Goal: Task Accomplishment & Management: Complete application form

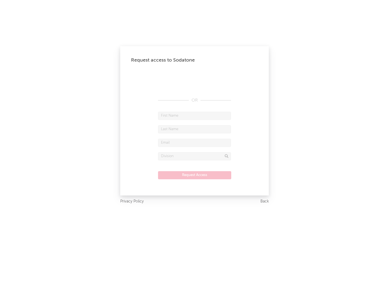
click at [195, 116] on input "text" at bounding box center [194, 116] width 73 height 8
type input "[PERSON_NAME]"
click at [195, 129] on input "text" at bounding box center [194, 129] width 73 height 8
type input "[PERSON_NAME]"
click at [195, 143] on input "text" at bounding box center [194, 143] width 73 height 8
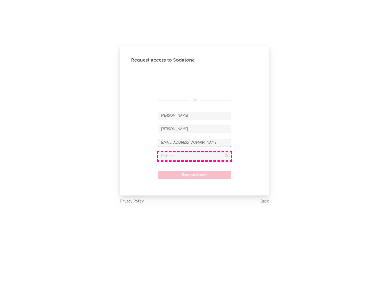
type input "[EMAIL_ADDRESS][DOMAIN_NAME]"
click at [195, 156] on input "text" at bounding box center [194, 157] width 73 height 8
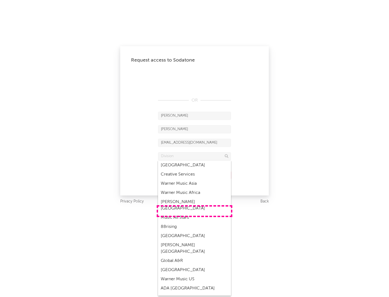
click at [195, 213] on div "Music All Stars" at bounding box center [194, 217] width 73 height 9
type input "Music All Stars"
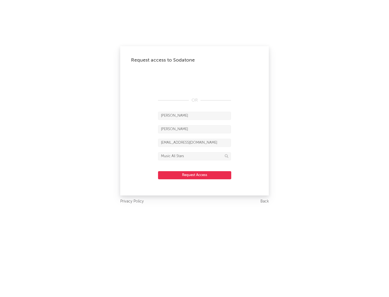
click at [195, 175] on button "Request Access" at bounding box center [194, 175] width 73 height 8
